Goal: Book appointment/travel/reservation

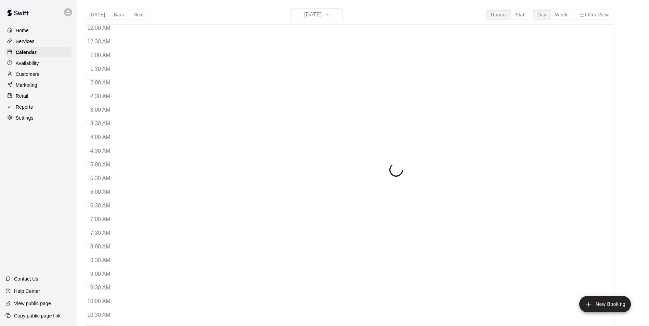
scroll to position [249, 0]
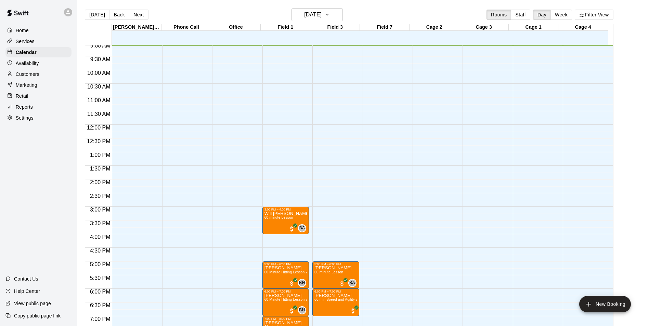
drag, startPoint x: 562, startPoint y: 12, endPoint x: 537, endPoint y: 12, distance: 25.0
click at [562, 12] on button "Week" at bounding box center [561, 15] width 22 height 10
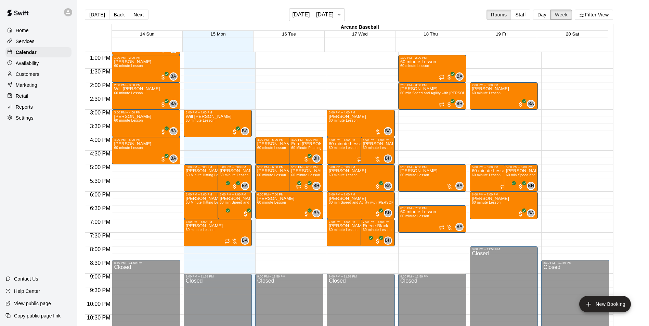
scroll to position [342, 0]
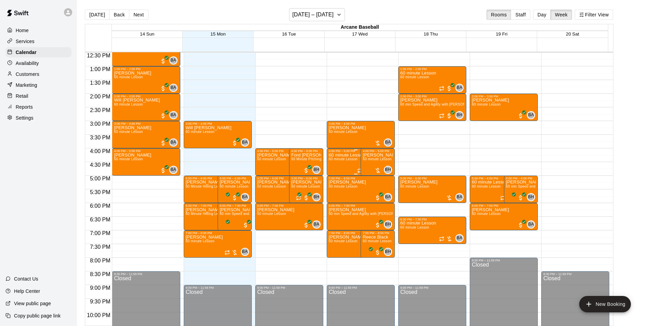
click at [347, 161] on span "60 minute Lesson" at bounding box center [343, 159] width 29 height 4
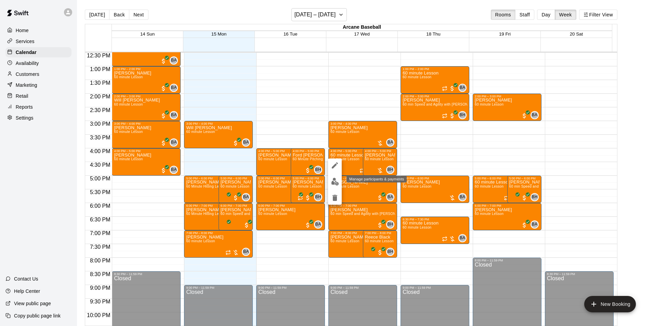
click at [334, 180] on img "edit" at bounding box center [335, 182] width 8 height 8
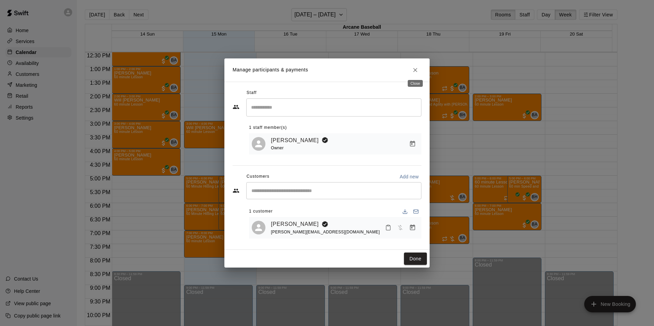
click at [413, 67] on icon "Close" at bounding box center [415, 70] width 7 height 7
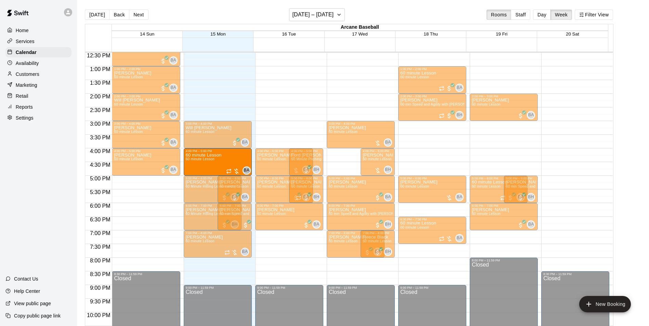
drag, startPoint x: 340, startPoint y: 162, endPoint x: 212, endPoint y: 167, distance: 128.0
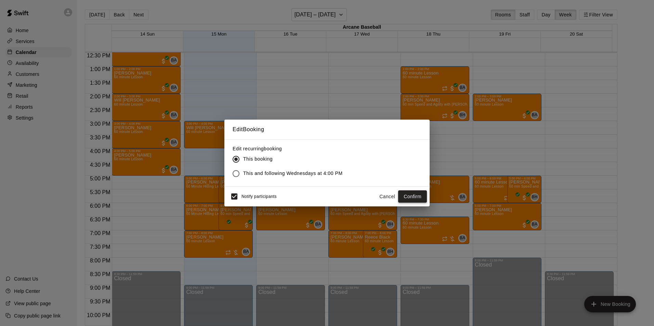
click at [403, 194] on button "Confirm" at bounding box center [412, 197] width 29 height 13
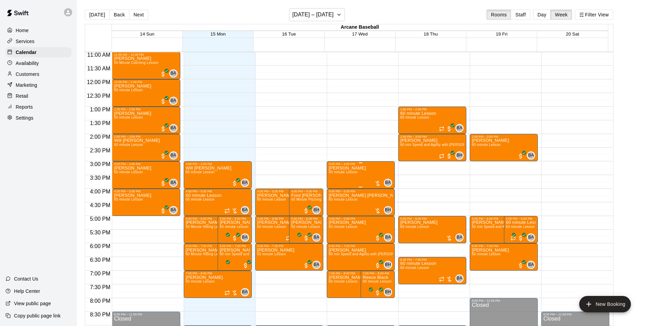
scroll to position [308, 0]
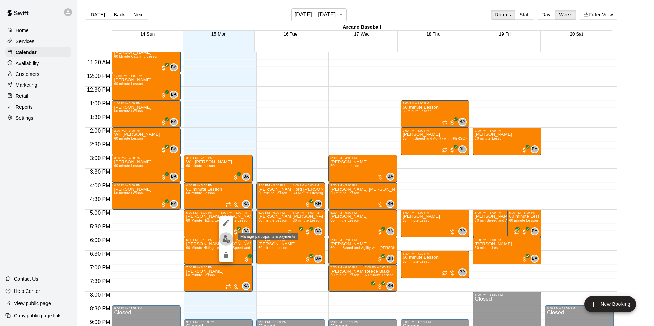
click at [226, 239] on img "edit" at bounding box center [226, 239] width 8 height 8
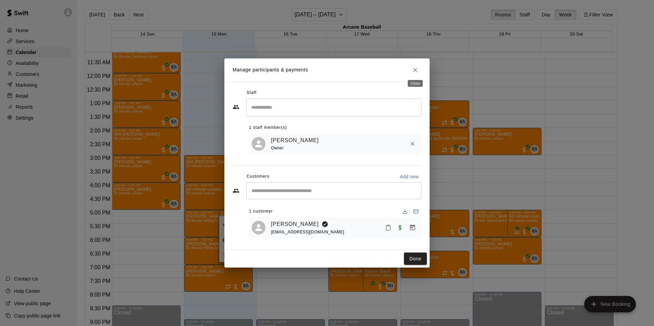
drag, startPoint x: 419, startPoint y: 68, endPoint x: 413, endPoint y: 75, distance: 9.2
click at [419, 68] on button "Close" at bounding box center [415, 70] width 12 height 12
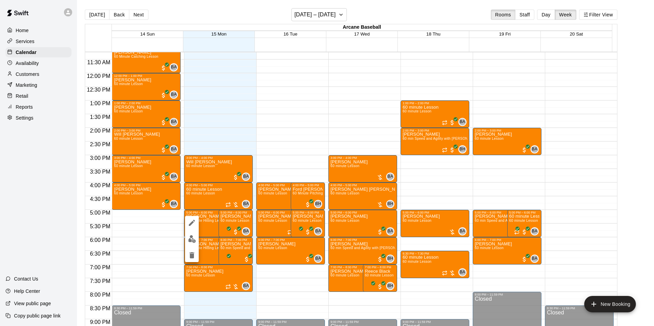
click at [187, 237] on button "edit" at bounding box center [192, 239] width 14 height 13
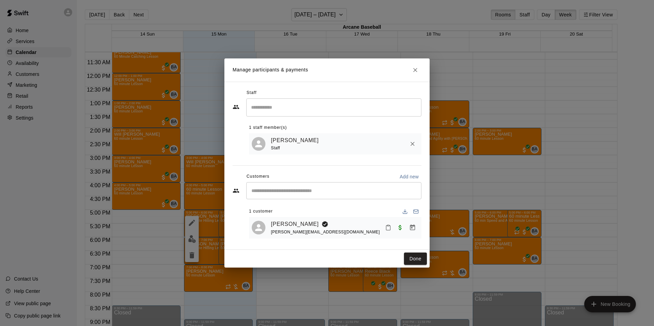
click at [416, 70] on icon "Close" at bounding box center [415, 70] width 4 height 4
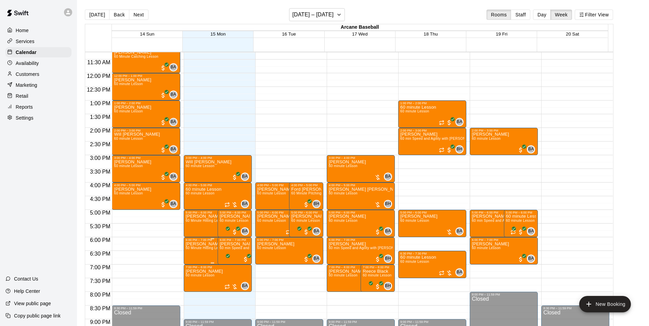
click at [196, 250] on span "60 Minute Hitting Lesson with [PERSON_NAME]" at bounding box center [225, 248] width 79 height 4
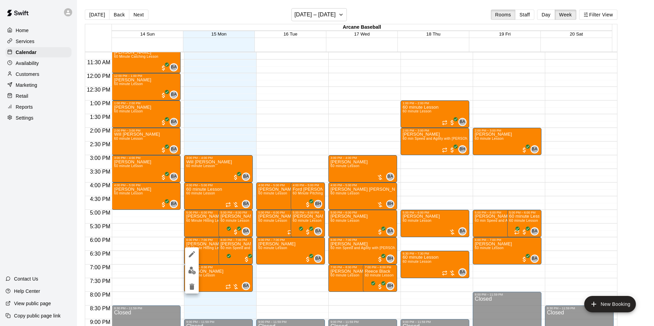
click at [191, 269] on img "edit" at bounding box center [192, 271] width 8 height 8
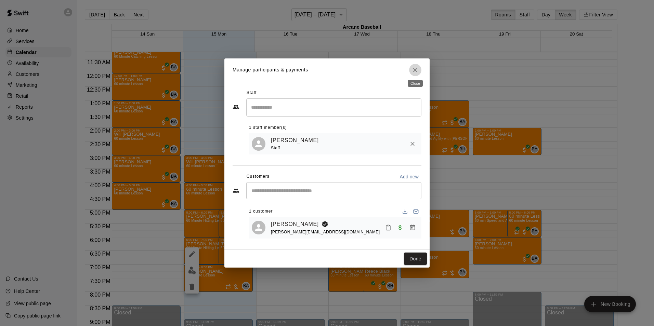
click at [415, 70] on icon "Close" at bounding box center [415, 70] width 7 height 7
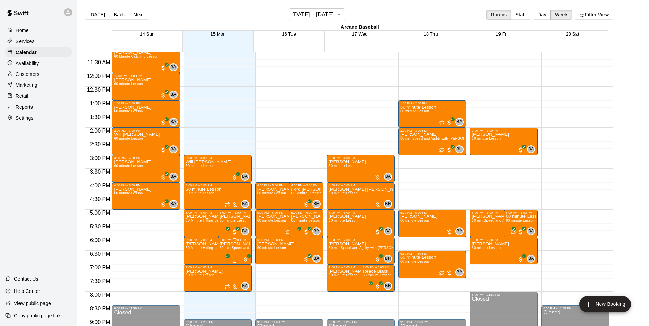
click at [236, 250] on span "60 min Speed and Agility with [PERSON_NAME]" at bounding box center [259, 248] width 79 height 4
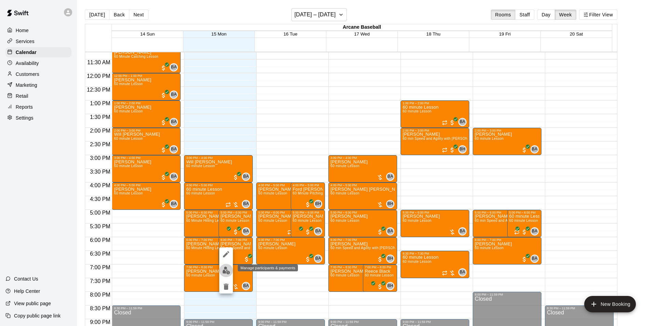
click at [221, 267] on button "edit" at bounding box center [226, 270] width 14 height 13
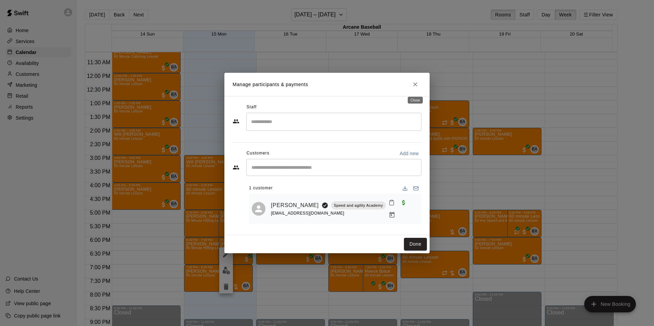
click at [414, 86] on icon "Close" at bounding box center [415, 84] width 7 height 7
